Goal: Information Seeking & Learning: Learn about a topic

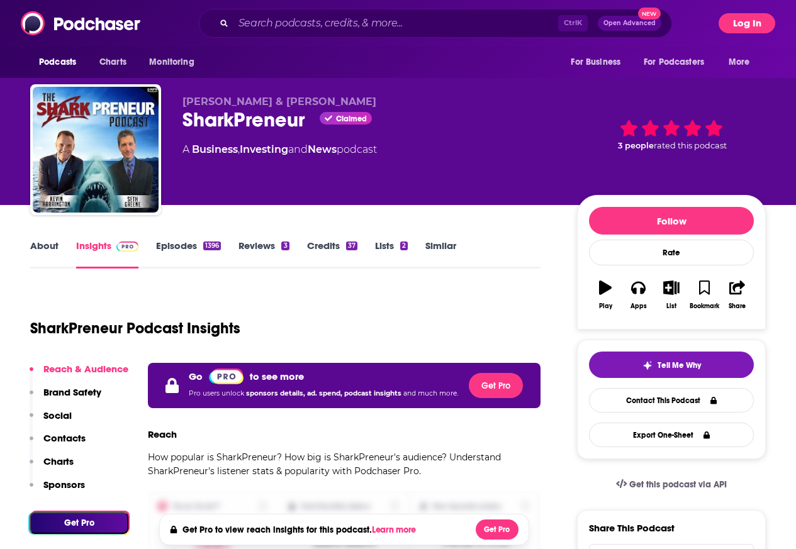
click at [768, 25] on button "Log In" at bounding box center [746, 23] width 57 height 20
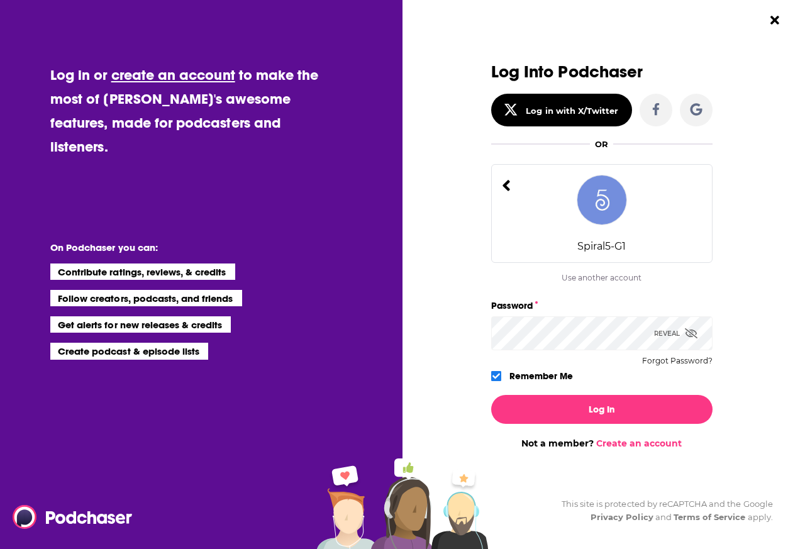
click at [665, 331] on div "Reveal" at bounding box center [675, 333] width 43 height 34
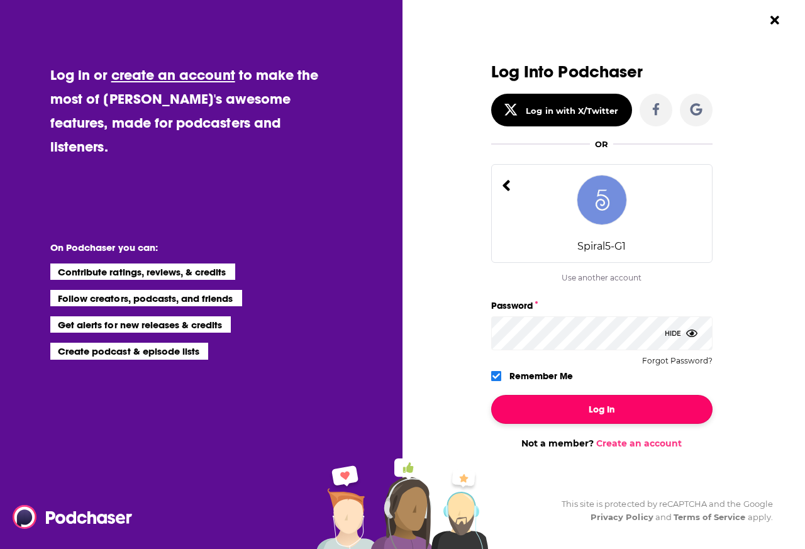
click at [601, 404] on button "Log In" at bounding box center [601, 409] width 221 height 29
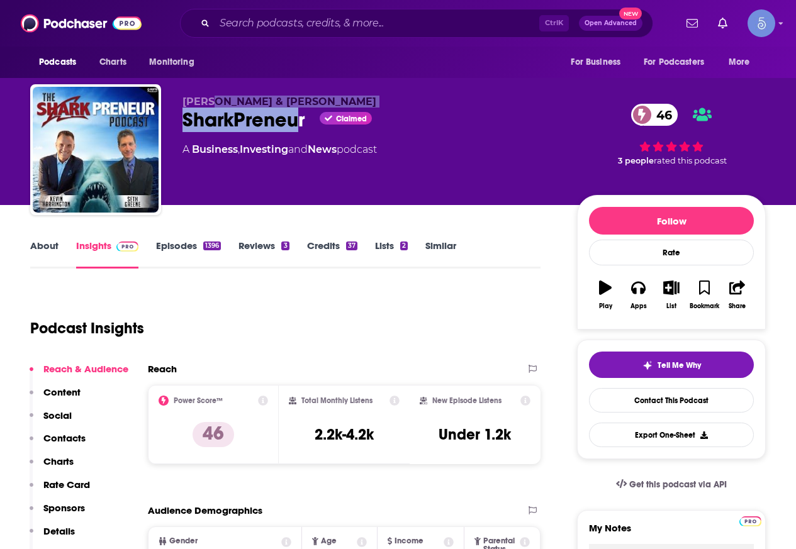
drag, startPoint x: 301, startPoint y: 123, endPoint x: 213, endPoint y: 91, distance: 94.3
click at [213, 91] on div "[PERSON_NAME] & [PERSON_NAME] SharkPreneur Claimed 46 A Business , Investing an…" at bounding box center [397, 152] width 735 height 136
click at [294, 119] on div "SharkPreneur Claimed 46" at bounding box center [369, 120] width 374 height 25
drag, startPoint x: 308, startPoint y: 120, endPoint x: 186, endPoint y: 97, distance: 124.8
click at [186, 97] on div "[PERSON_NAME] & [PERSON_NAME] SharkPreneur Claimed 46 A Business , Investing an…" at bounding box center [369, 146] width 374 height 101
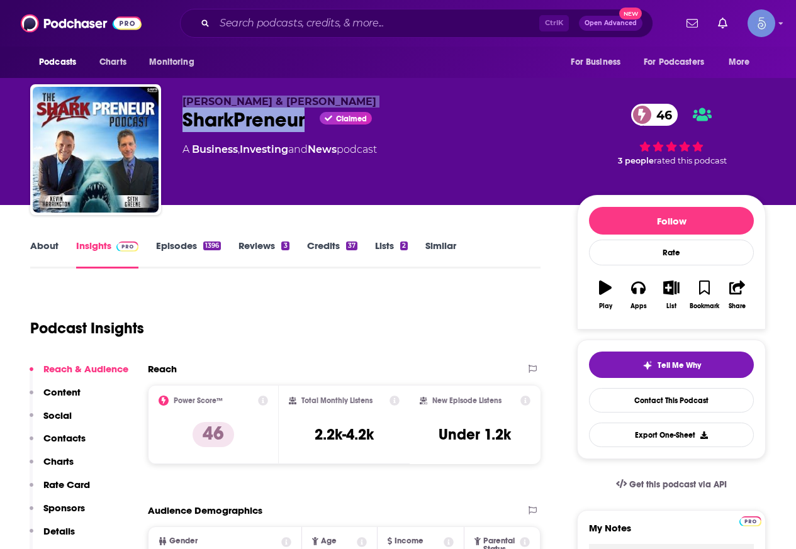
copy div "[PERSON_NAME] & [PERSON_NAME] SharkPreneur"
